Goal: Task Accomplishment & Management: Manage account settings

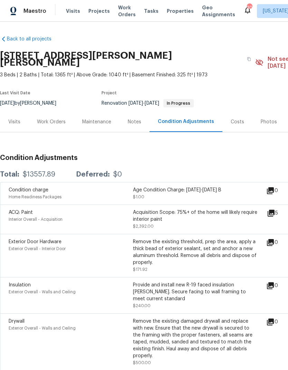
click at [46, 118] on div "Work Orders" at bounding box center [51, 121] width 29 height 7
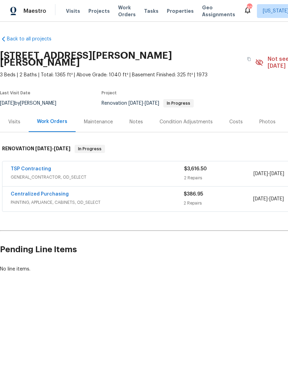
click at [145, 116] on div "Notes" at bounding box center [136, 121] width 30 height 20
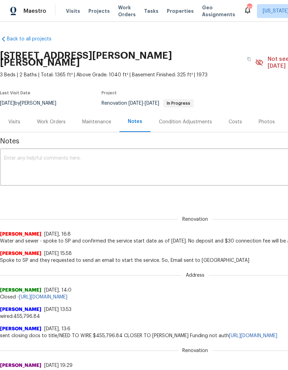
click at [156, 156] on textarea at bounding box center [195, 168] width 382 height 24
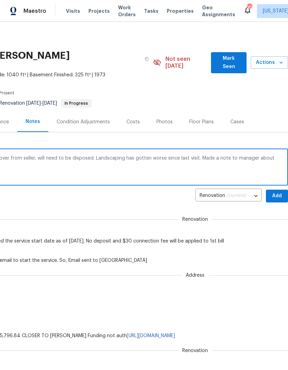
scroll to position [0, 102]
type textarea "Property had a lot of debris and trash left over from seller, will need to be d…"
click at [276, 192] on span "Add" at bounding box center [276, 196] width 11 height 9
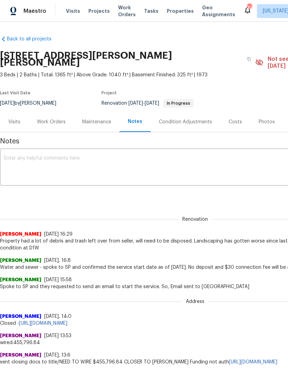
scroll to position [0, 0]
click at [53, 118] on div "Work Orders" at bounding box center [51, 121] width 29 height 7
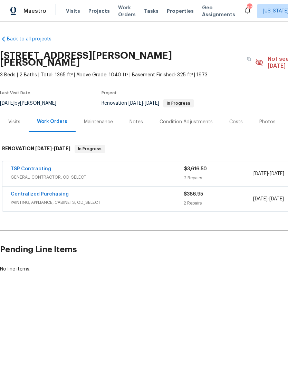
click at [18, 192] on link "Centralized Purchasing" at bounding box center [40, 194] width 58 height 5
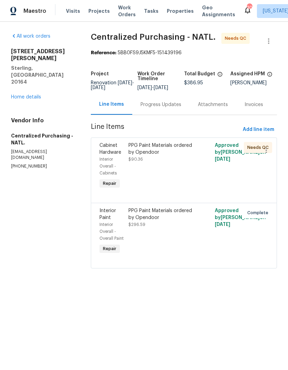
click at [161, 161] on div "PPG Paint Materials ordered by Opendoor $90.36" at bounding box center [162, 152] width 68 height 21
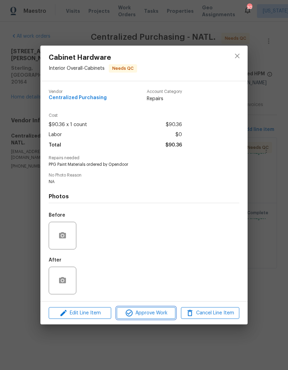
click at [150, 312] on span "Approve Work" at bounding box center [146, 313] width 54 height 9
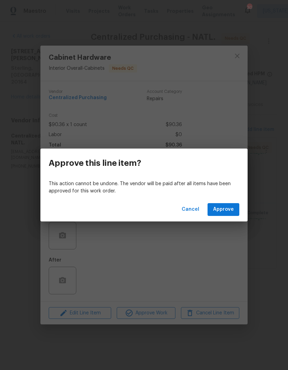
click at [233, 210] on span "Approve" at bounding box center [223, 209] width 21 height 9
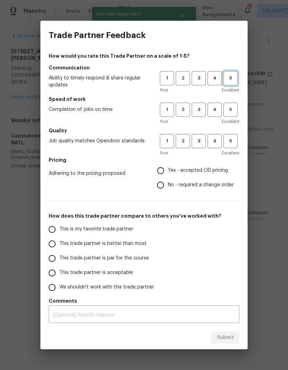
click at [230, 81] on span "5" at bounding box center [230, 78] width 13 height 8
click at [232, 111] on span "5" at bounding box center [230, 110] width 13 height 8
click at [236, 146] on button "5" at bounding box center [230, 141] width 14 height 14
click at [165, 167] on input "Yes - accepted OD pricing" at bounding box center [160, 170] width 14 height 14
radio input "true"
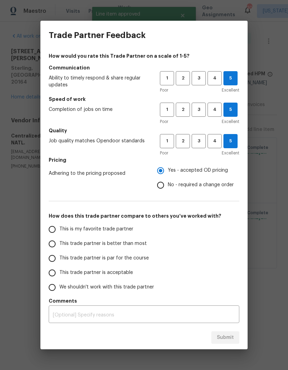
click at [58, 253] on label "This trade partner is par for the course" at bounding box center [99, 258] width 109 height 14
click at [58, 253] on input "This trade partner is par for the course" at bounding box center [52, 258] width 14 height 14
radio input "false"
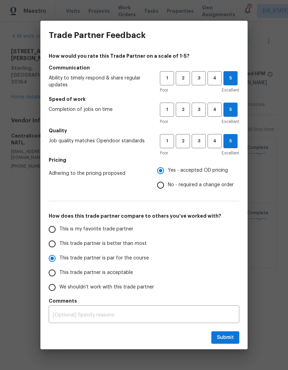
click at [54, 239] on input "This trade partner is better than most" at bounding box center [52, 243] width 14 height 14
click at [223, 337] on span "Submit" at bounding box center [225, 337] width 17 height 9
radio input "true"
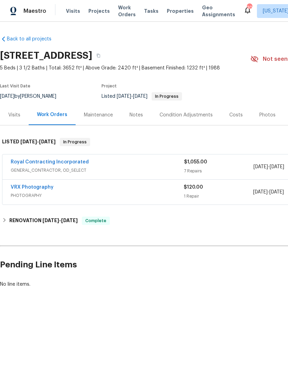
click at [68, 168] on span "GENERAL_CONTRACTOR, OD_SELECT" at bounding box center [97, 170] width 173 height 7
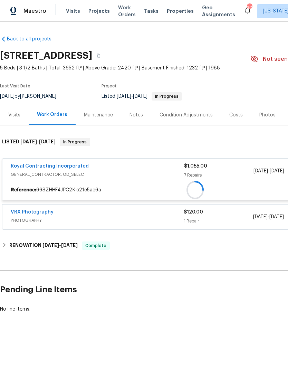
click at [76, 183] on div at bounding box center [194, 189] width 385 height 13
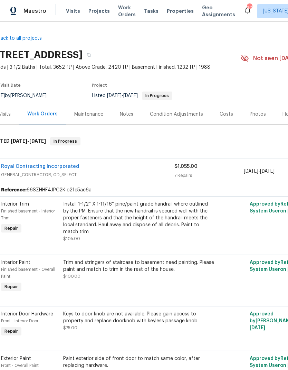
scroll to position [1, 10]
click at [15, 168] on link "Royal Contracting Incorporated" at bounding box center [39, 166] width 78 height 5
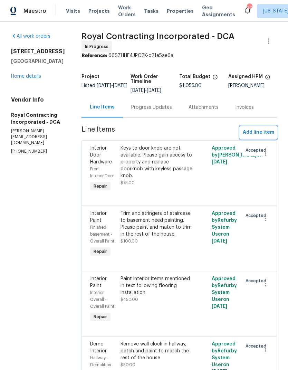
click at [261, 137] on span "Add line item" at bounding box center [258, 132] width 31 height 9
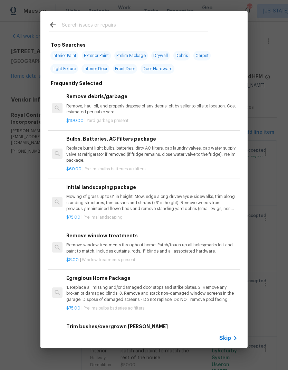
click at [104, 26] on input "text" at bounding box center [135, 26] width 146 height 10
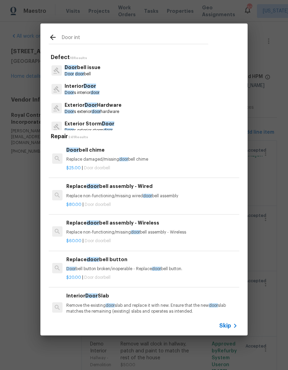
type input "Door inte"
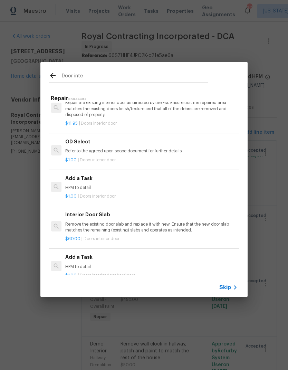
scroll to position [309, 1]
click at [92, 184] on p "HPM to detail" at bounding box center [150, 187] width 171 height 6
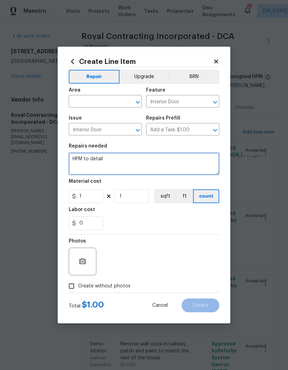
click at [101, 163] on textarea "HPM to detail" at bounding box center [144, 164] width 150 height 22
click at [100, 166] on textarea "HPM to detail" at bounding box center [144, 164] width 150 height 22
click at [101, 163] on textarea "HPM to detail" at bounding box center [144, 164] width 150 height 22
type textarea "H"
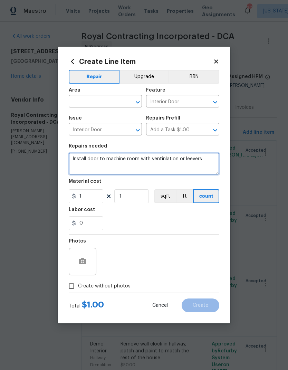
click at [192, 159] on textarea "Install door to machine room with ventinlation or leevers" at bounding box center [144, 164] width 150 height 22
click at [166, 160] on textarea "Install door to machine room with ventinlation or levers" at bounding box center [144, 164] width 150 height 22
click at [210, 160] on textarea "Install door to machine room with ventilation or levers" at bounding box center [144, 164] width 150 height 22
type textarea "Install door to machine room with ventilation or levers to pass code"
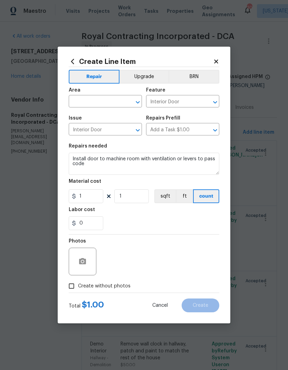
click at [96, 105] on input "text" at bounding box center [96, 102] width 54 height 11
click at [89, 119] on li "HVAC" at bounding box center [105, 116] width 73 height 11
type input "HVAC"
click at [91, 198] on input "1" at bounding box center [86, 196] width 35 height 14
type input "200"
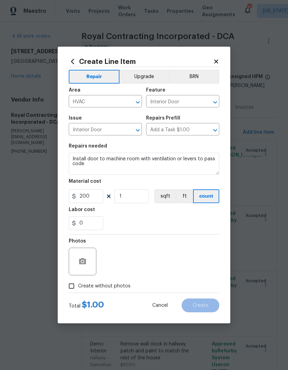
click at [174, 220] on div "0" at bounding box center [144, 223] width 150 height 14
click at [68, 287] on input "Create without photos" at bounding box center [71, 285] width 13 height 13
checkbox input "true"
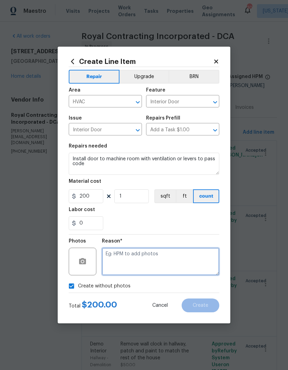
click at [171, 259] on textarea at bounding box center [160, 261] width 117 height 28
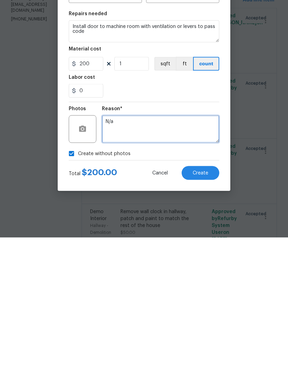
type textarea "N/a"
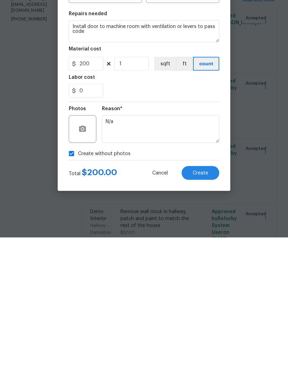
click at [203, 298] on button "Create" at bounding box center [201, 305] width 38 height 14
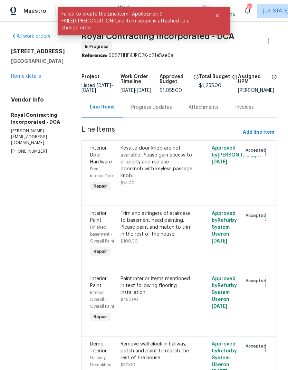
scroll to position [0, 0]
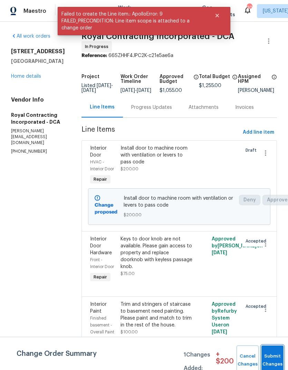
click at [275, 353] on button "Submit Changes" at bounding box center [272, 360] width 22 height 30
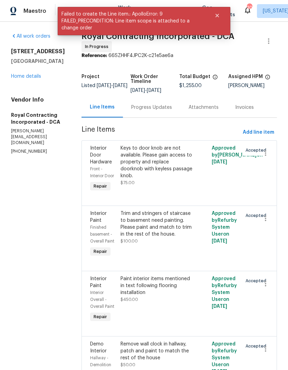
click at [13, 81] on div "All work orders [STREET_ADDRESS] Home details Vendor Info Royal Contracting Inc…" at bounding box center [38, 94] width 54 height 122
click at [18, 74] on link "Home details" at bounding box center [26, 76] width 30 height 5
